Goal: Information Seeking & Learning: Learn about a topic

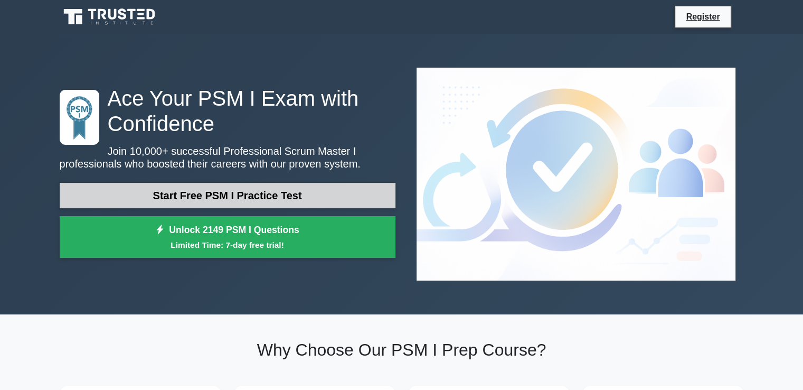
click at [256, 183] on link "Start Free PSM I Practice Test" at bounding box center [228, 195] width 336 height 25
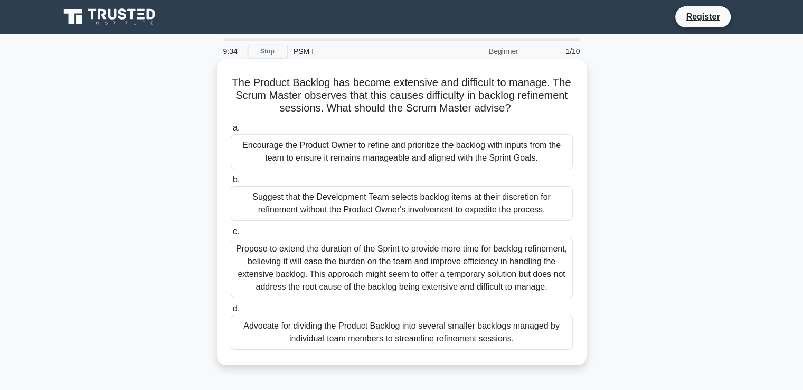
drag, startPoint x: 303, startPoint y: 110, endPoint x: 576, endPoint y: 119, distance: 273.7
click at [576, 119] on div "The Product Backlog has become extensive and difficult to manage. The Scrum Mas…" at bounding box center [401, 211] width 361 height 297
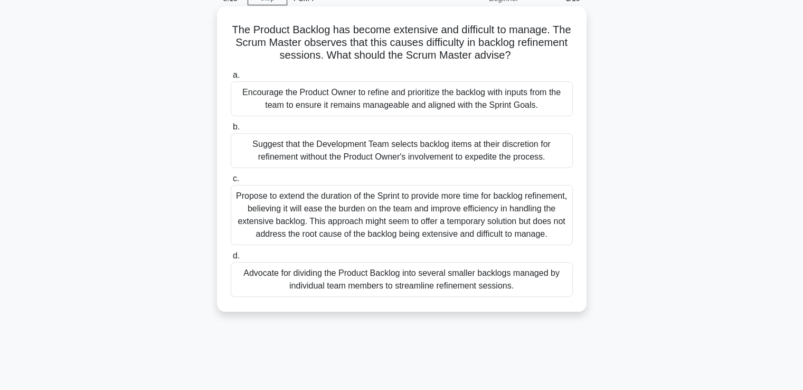
click at [320, 295] on div "Advocate for dividing the Product Backlog into several smaller backlogs managed…" at bounding box center [402, 279] width 342 height 35
click at [231, 259] on input "d. Advocate for dividing the Product Backlog into several smaller backlogs mana…" at bounding box center [231, 255] width 0 height 7
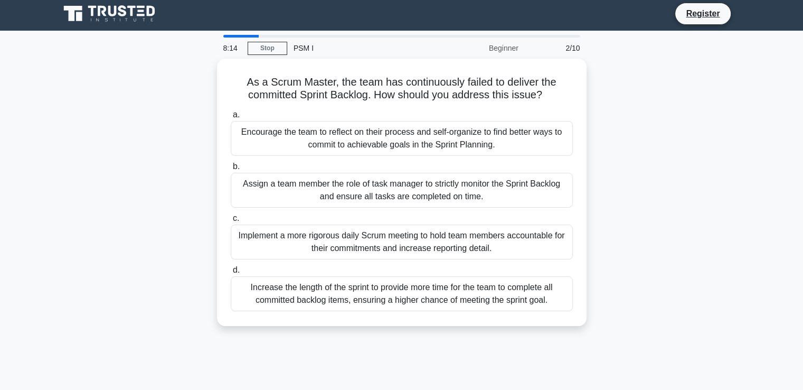
scroll to position [0, 0]
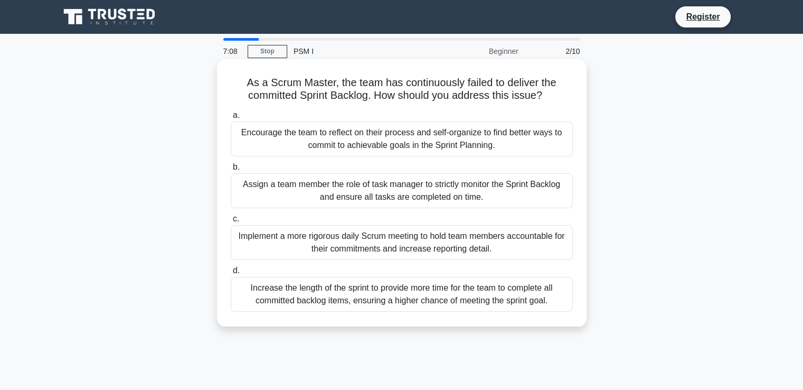
click at [282, 250] on div "Implement a more rigorous daily Scrum meeting to hold team members accountable …" at bounding box center [402, 242] width 342 height 35
click at [231, 222] on input "c. Implement a more rigorous daily Scrum meeting to hold team members accountab…" at bounding box center [231, 218] width 0 height 7
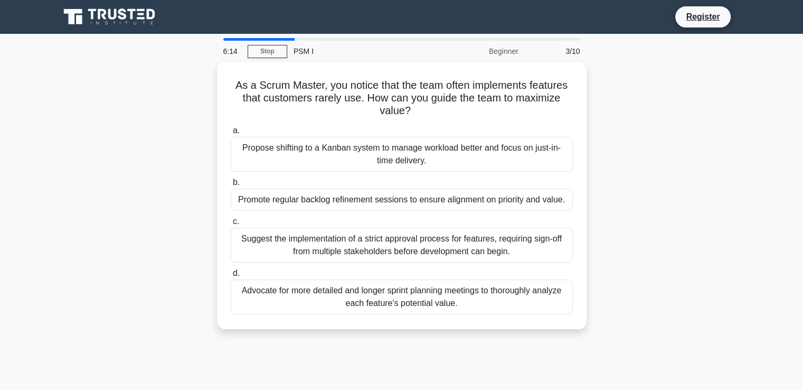
drag, startPoint x: 302, startPoint y: 302, endPoint x: 135, endPoint y: 201, distance: 194.5
click at [135, 201] on div "As a Scrum Master, you notice that the team often implements features that cust…" at bounding box center [401, 202] width 697 height 280
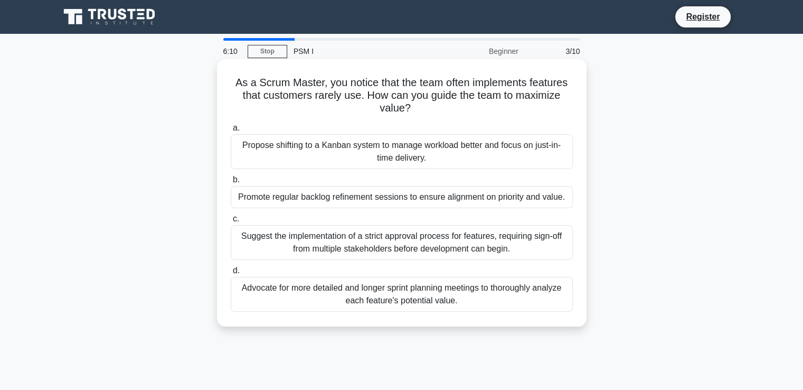
click at [294, 237] on div "Suggest the implementation of a strict approval process for features, requiring…" at bounding box center [402, 242] width 342 height 35
click at [231, 222] on input "c. Suggest the implementation of a strict approval process for features, requir…" at bounding box center [231, 218] width 0 height 7
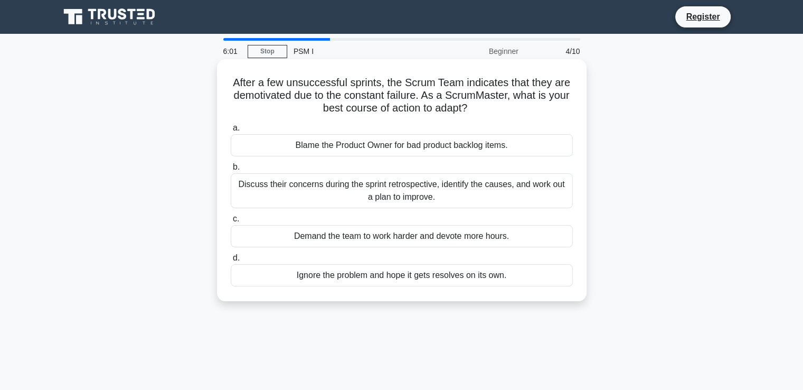
drag, startPoint x: 509, startPoint y: 79, endPoint x: 271, endPoint y: 121, distance: 241.3
click at [271, 121] on div "a. Blame the Product Owner for bad product backlog items. b. Discuss their conc…" at bounding box center [401, 203] width 355 height 169
click at [269, 197] on div "Discuss their concerns during the sprint retrospective, identify the causes, an…" at bounding box center [402, 190] width 342 height 35
click at [231, 171] on input "b. Discuss their concerns during the sprint retrospective, identify the causes,…" at bounding box center [231, 167] width 0 height 7
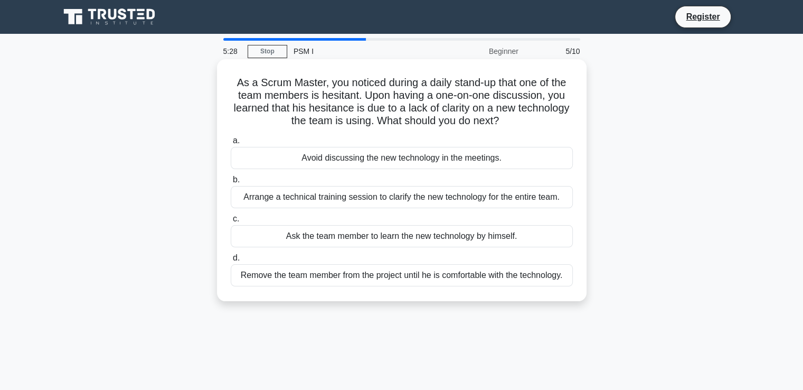
drag, startPoint x: 319, startPoint y: 104, endPoint x: 320, endPoint y: 96, distance: 7.9
drag, startPoint x: 320, startPoint y: 96, endPoint x: 431, endPoint y: 86, distance: 111.4
click at [431, 86] on h5 "As a Scrum Master, you noticed during a daily stand-up that one of the team mem…" at bounding box center [402, 102] width 344 height 52
click at [285, 200] on div "Arrange a technical training session to clarify the new technology for the enti…" at bounding box center [402, 197] width 342 height 22
click at [231, 183] on input "b. Arrange a technical training session to clarify the new technology for the e…" at bounding box center [231, 179] width 0 height 7
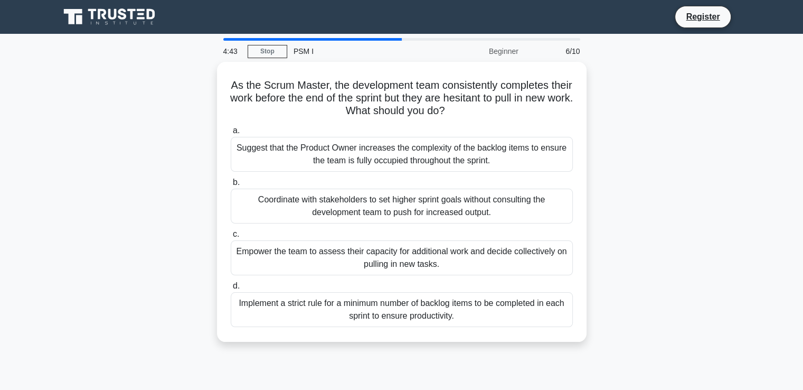
drag, startPoint x: 369, startPoint y: 85, endPoint x: 644, endPoint y: 87, distance: 275.7
click at [644, 87] on div "As the Scrum Master, the development team consistently completes their work bef…" at bounding box center [401, 208] width 697 height 293
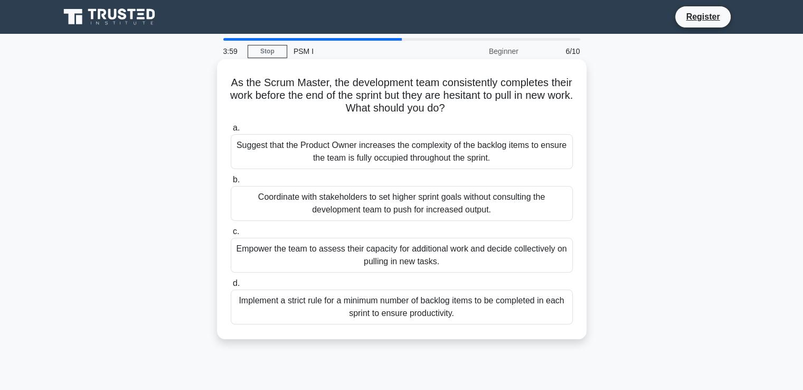
click at [279, 259] on div "Empower the team to assess their capacity for additional work and decide collec…" at bounding box center [402, 255] width 342 height 35
click at [231, 235] on input "c. Empower the team to assess their capacity for additional work and decide col…" at bounding box center [231, 231] width 0 height 7
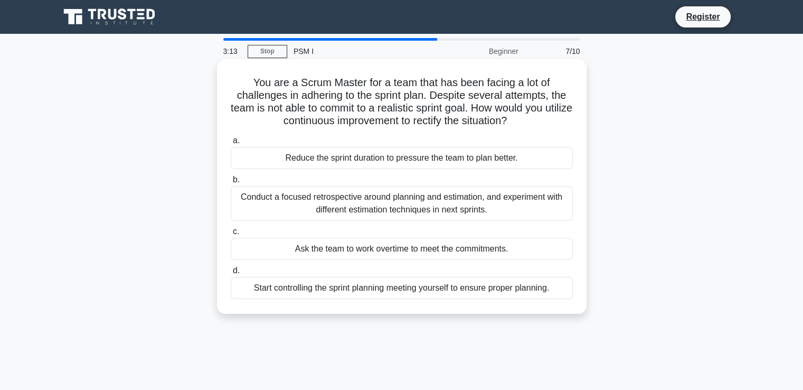
click at [287, 210] on div "Conduct a focused retrospective around planning and estimation, and experiment …" at bounding box center [402, 203] width 342 height 35
click at [231, 183] on input "b. Conduct a focused retrospective around planning and estimation, and experime…" at bounding box center [231, 179] width 0 height 7
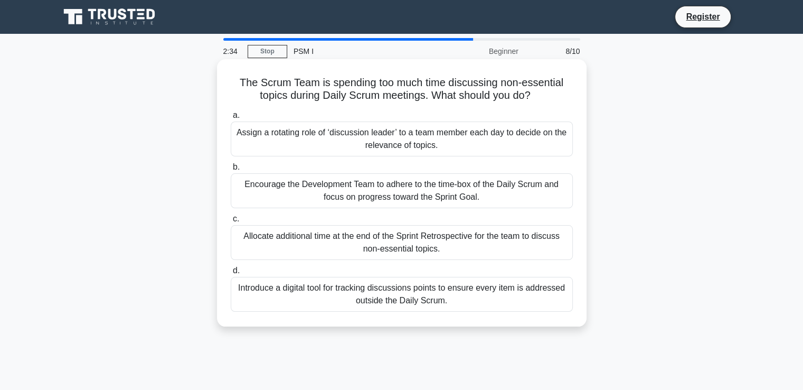
click at [294, 196] on div "Encourage the Development Team to adhere to the time-box of the Daily Scrum and…" at bounding box center [402, 190] width 342 height 35
click at [231, 171] on input "b. Encourage the Development Team to adhere to the time-box of the Daily Scrum …" at bounding box center [231, 167] width 0 height 7
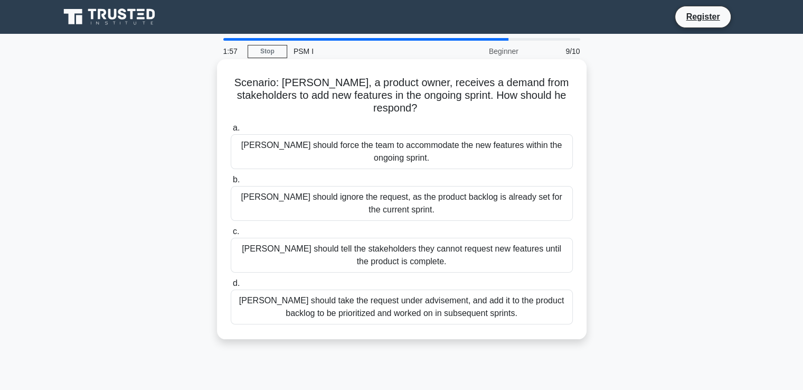
click at [293, 289] on div "Peter should take the request under advisement, and add it to the product backl…" at bounding box center [402, 306] width 342 height 35
click at [231, 287] on input "d. Peter should take the request under advisement, and add it to the product ba…" at bounding box center [231, 283] width 0 height 7
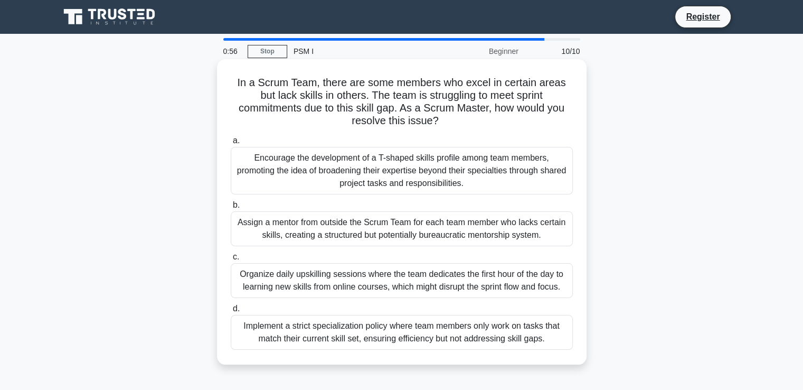
click at [330, 271] on div "Organize daily upskilling sessions where the team dedicates the first hour of t…" at bounding box center [402, 280] width 342 height 35
click at [231, 260] on input "c. Organize daily upskilling sessions where the team dedicates the first hour o…" at bounding box center [231, 256] width 0 height 7
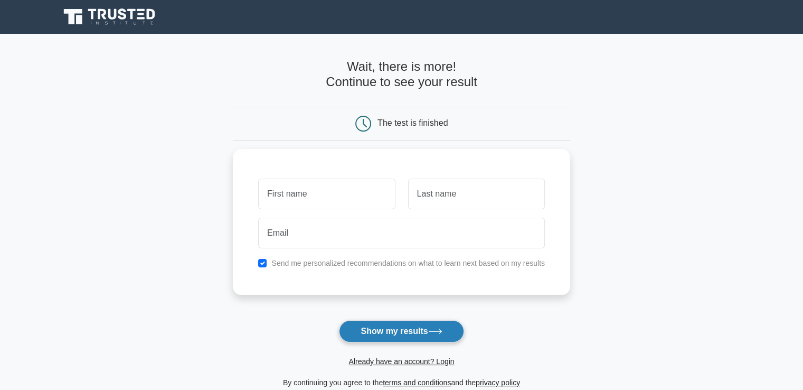
click at [428, 325] on button "Show my results" at bounding box center [401, 331] width 125 height 22
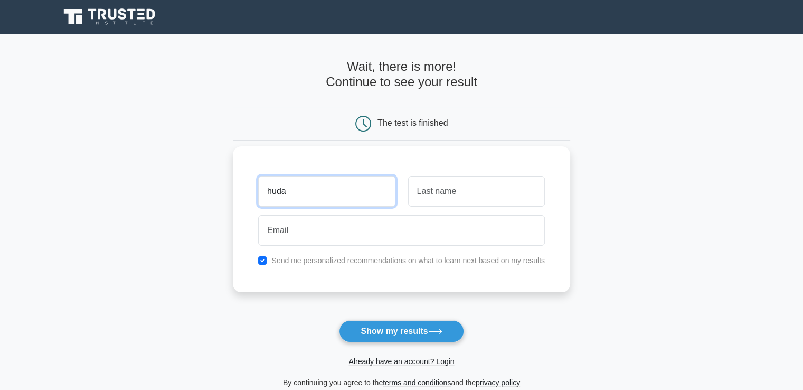
type input "huda"
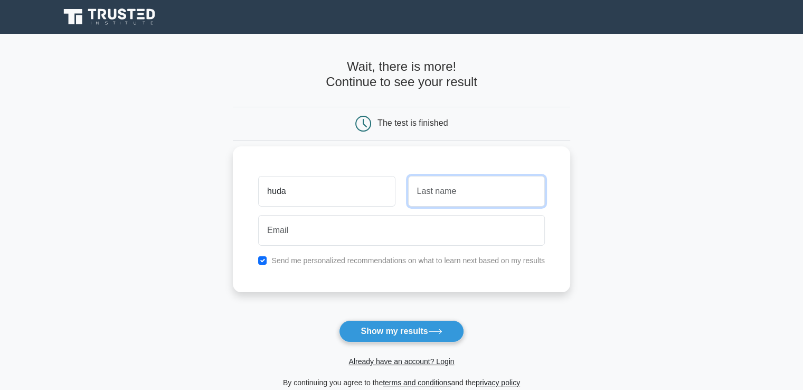
click at [432, 189] on input "text" at bounding box center [476, 191] width 137 height 31
type input "a"
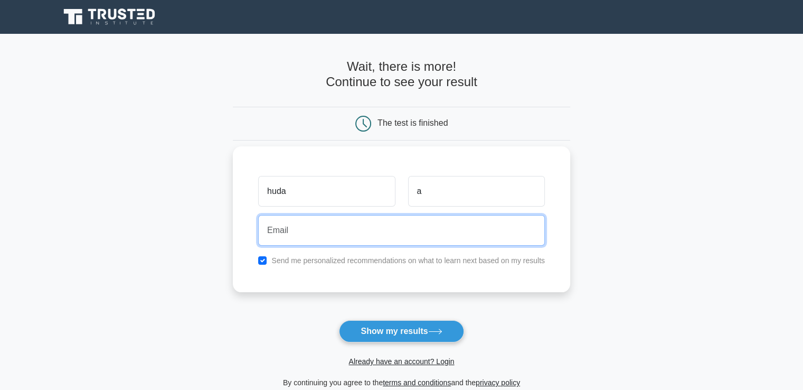
click at [346, 216] on input "email" at bounding box center [401, 230] width 287 height 31
type input "[EMAIL_ADDRESS][DOMAIN_NAME]"
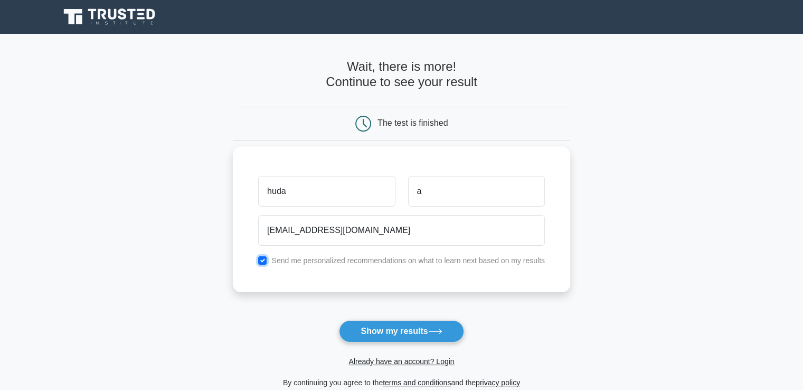
click at [262, 257] on input "checkbox" at bounding box center [262, 260] width 8 height 8
checkbox input "false"
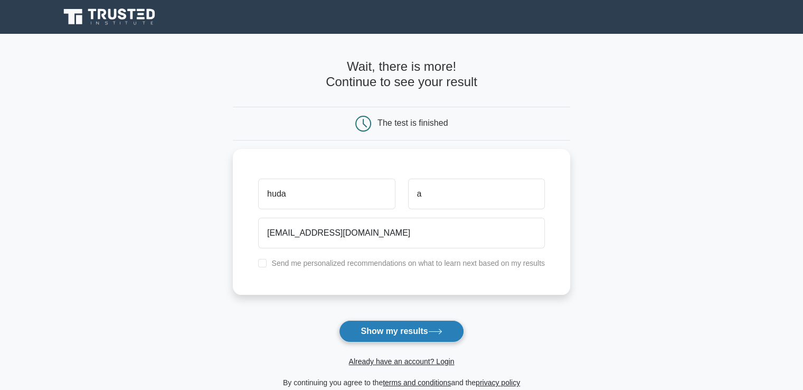
click at [425, 334] on button "Show my results" at bounding box center [401, 331] width 125 height 22
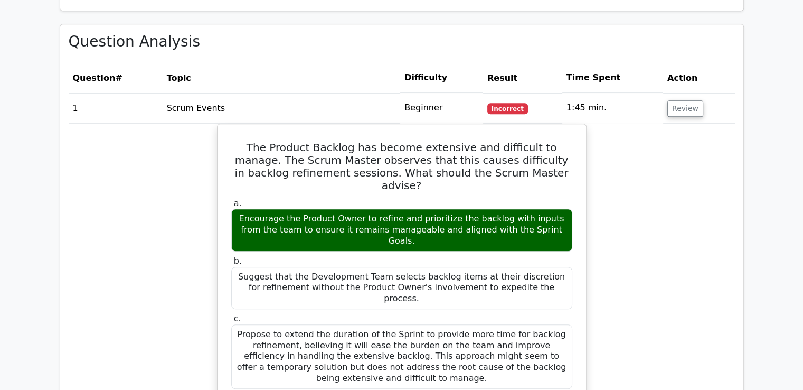
scroll to position [634, 0]
